Goal: Information Seeking & Learning: Learn about a topic

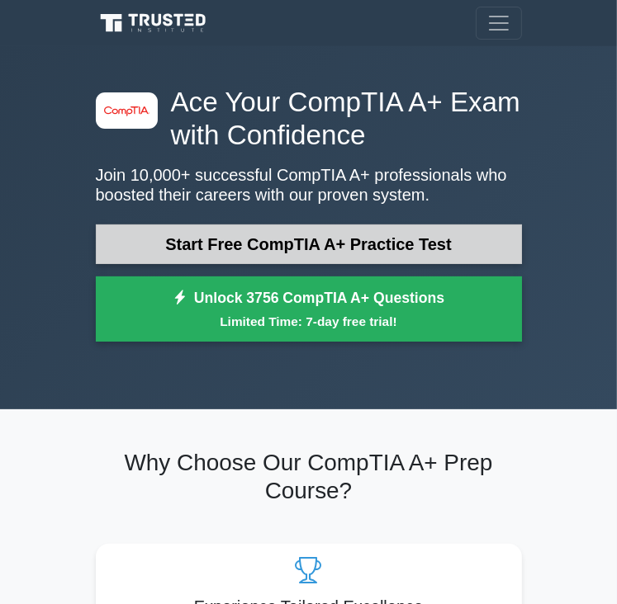
click at [426, 231] on link "Start Free CompTIA A+ Practice Test" at bounding box center [309, 245] width 426 height 40
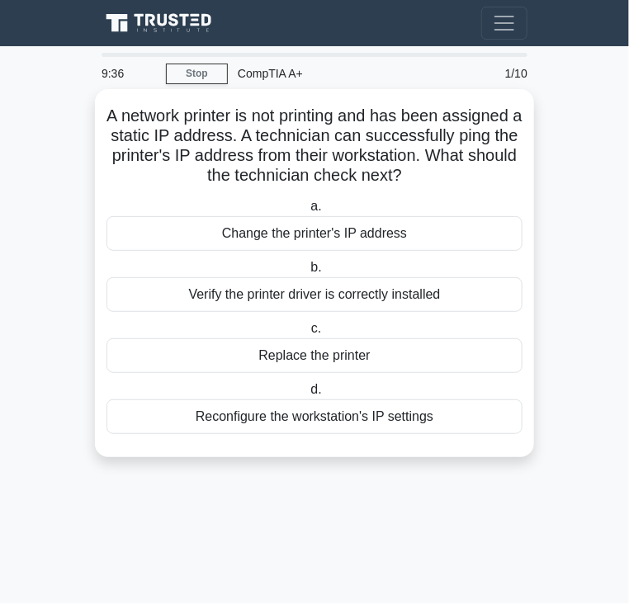
click at [317, 210] on span "a." at bounding box center [316, 206] width 11 height 14
click at [307, 210] on input "a. Change the printer's IP address" at bounding box center [307, 206] width 0 height 11
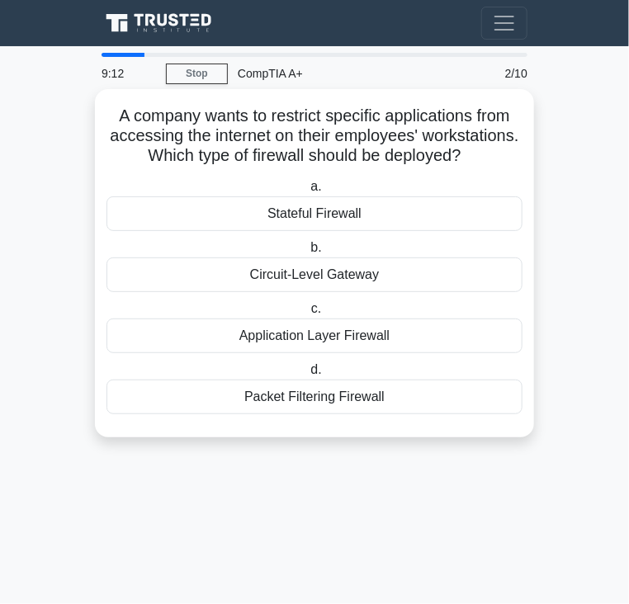
click at [320, 315] on span "c." at bounding box center [316, 308] width 10 height 14
click at [308, 314] on input "c. Application Layer Firewall" at bounding box center [308, 309] width 0 height 11
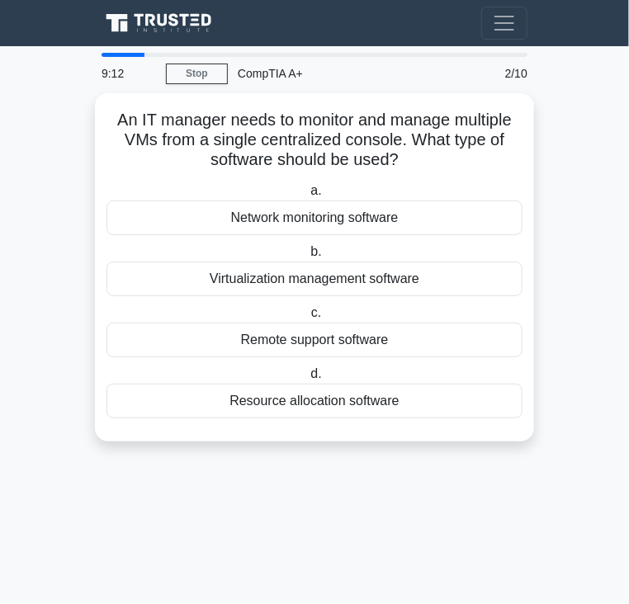
click at [320, 335] on div "Remote support software" at bounding box center [314, 340] width 416 height 35
click at [308, 319] on input "c. Remote support software" at bounding box center [308, 313] width 0 height 11
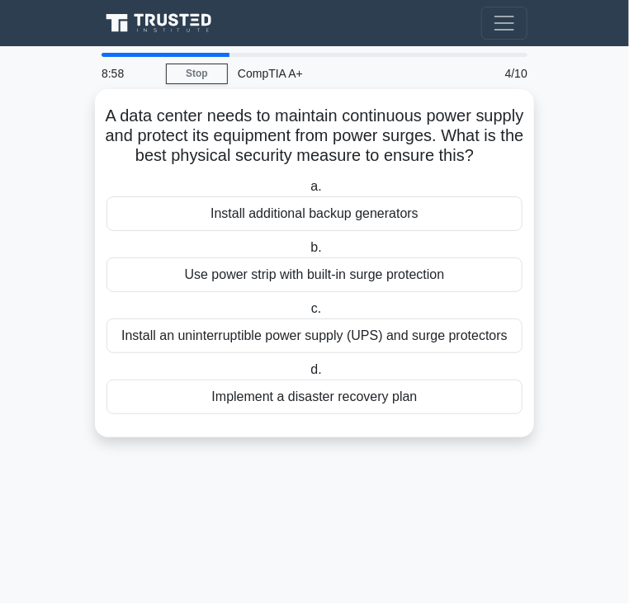
click at [324, 333] on label "c. Install an uninterruptible power supply (UPS) and surge protectors" at bounding box center [314, 326] width 416 height 54
click at [308, 314] on input "c. Install an uninterruptible power supply (UPS) and surge protectors" at bounding box center [308, 309] width 0 height 11
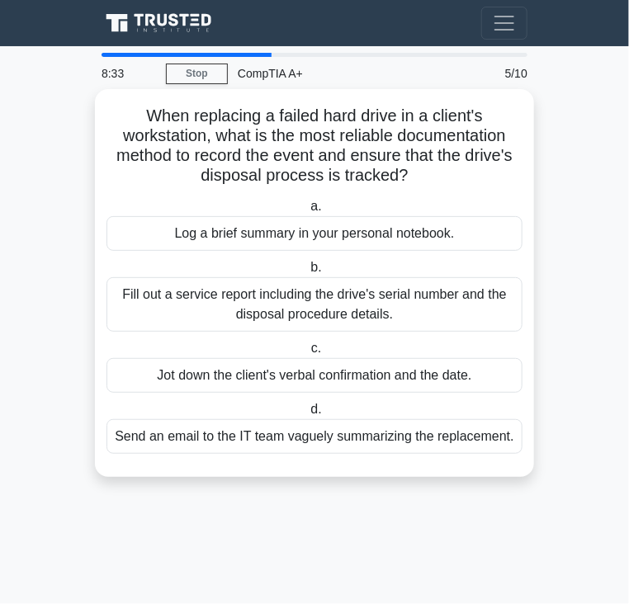
click at [317, 409] on span "d." at bounding box center [316, 409] width 11 height 14
click at [307, 409] on input "d. Send an email to the IT team vaguely summarizing the replacement." at bounding box center [307, 409] width 0 height 11
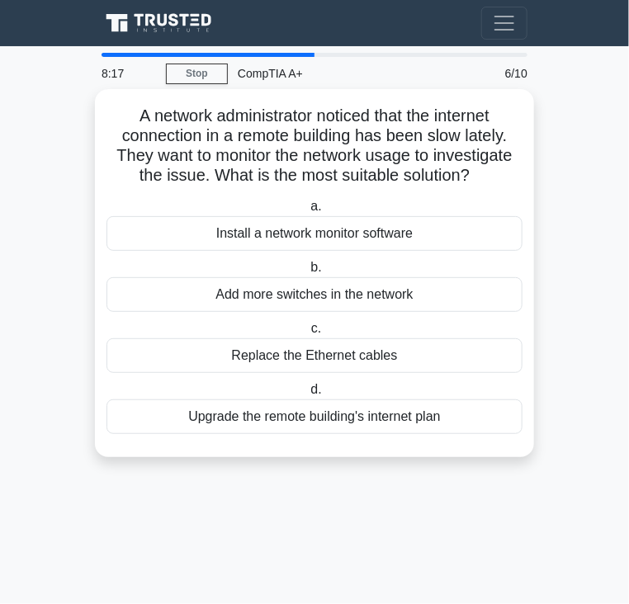
click at [317, 206] on span "a." at bounding box center [316, 206] width 11 height 14
click at [307, 206] on input "a. Install a network monitor software" at bounding box center [307, 206] width 0 height 11
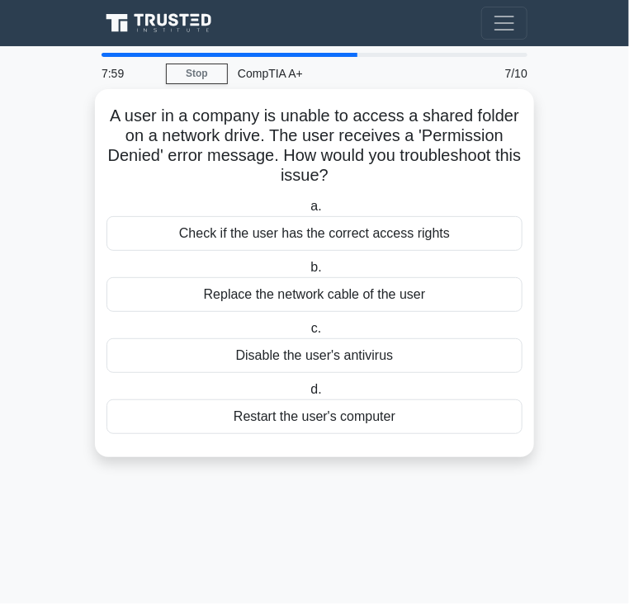
click at [310, 326] on label "c. Disable the user's antivirus" at bounding box center [314, 346] width 416 height 54
click at [308, 326] on input "c. Disable the user's antivirus" at bounding box center [308, 329] width 0 height 11
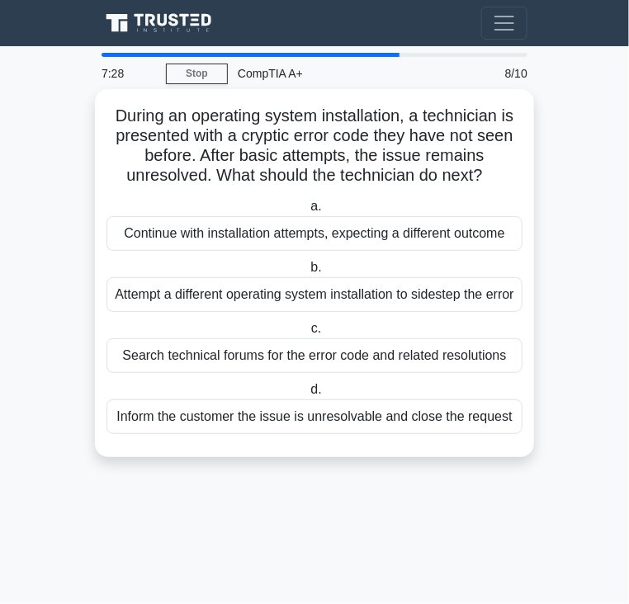
click at [314, 357] on label "c. Search technical forums for the error code and related resolutions" at bounding box center [314, 346] width 416 height 54
click at [308, 334] on input "c. Search technical forums for the error code and related resolutions" at bounding box center [308, 329] width 0 height 11
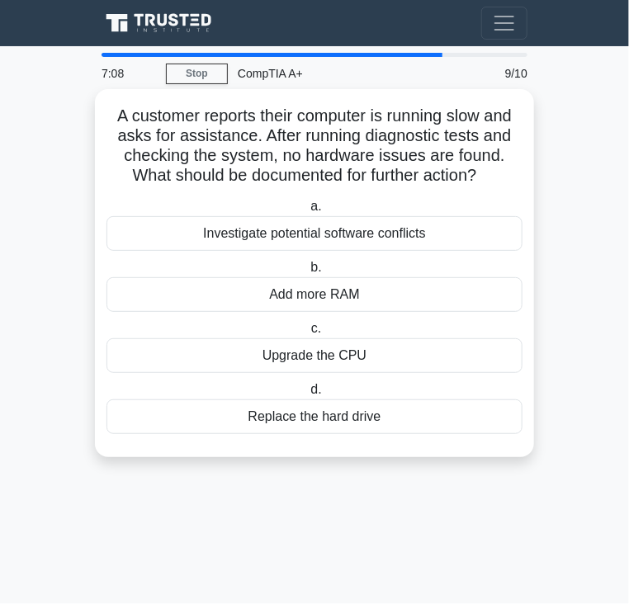
click at [314, 265] on span "b." at bounding box center [316, 267] width 11 height 14
click at [307, 265] on input "b. Add more RAM" at bounding box center [307, 267] width 0 height 11
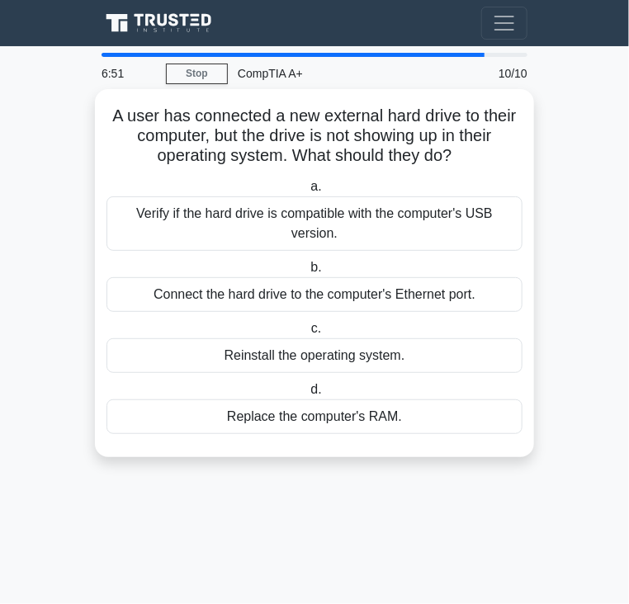
click at [323, 185] on label "a. Verify if the hard drive is compatible with the computer's USB version." at bounding box center [314, 214] width 416 height 74
click at [307, 185] on input "a. Verify if the hard drive is compatible with the computer's USB version." at bounding box center [307, 187] width 0 height 11
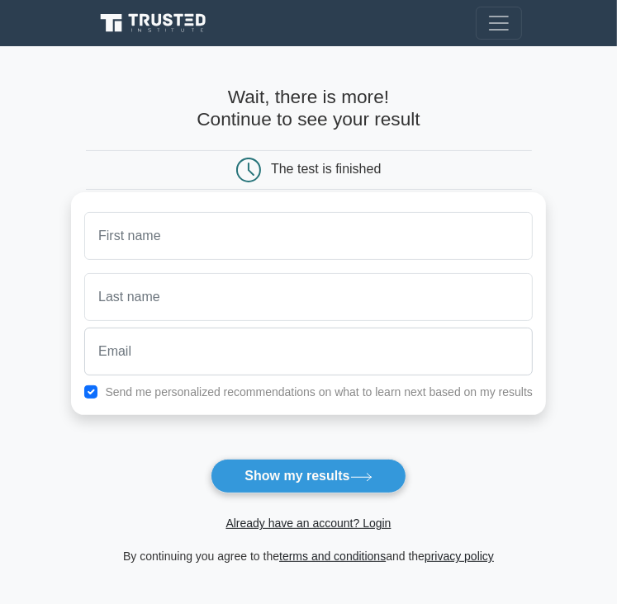
click at [182, 246] on input "text" at bounding box center [308, 236] width 448 height 48
type input "e"
type input "m"
